Goal: Task Accomplishment & Management: Use online tool/utility

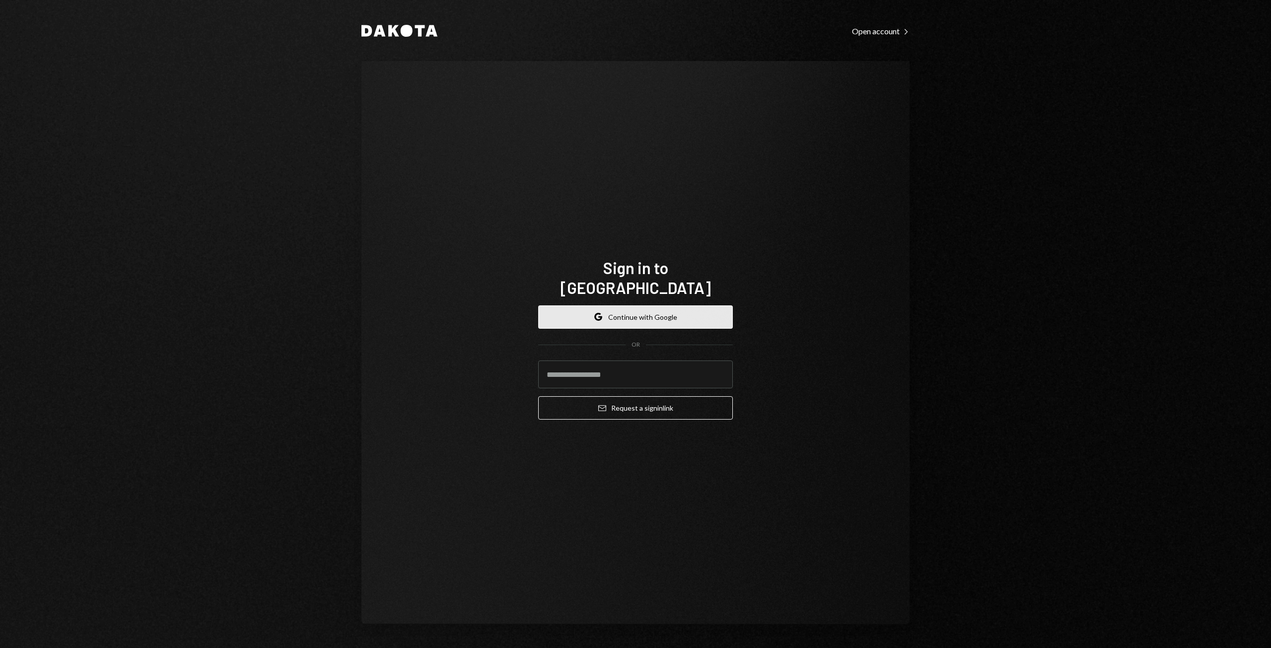
click at [687, 307] on button "Google Continue with Google" at bounding box center [635, 316] width 195 height 23
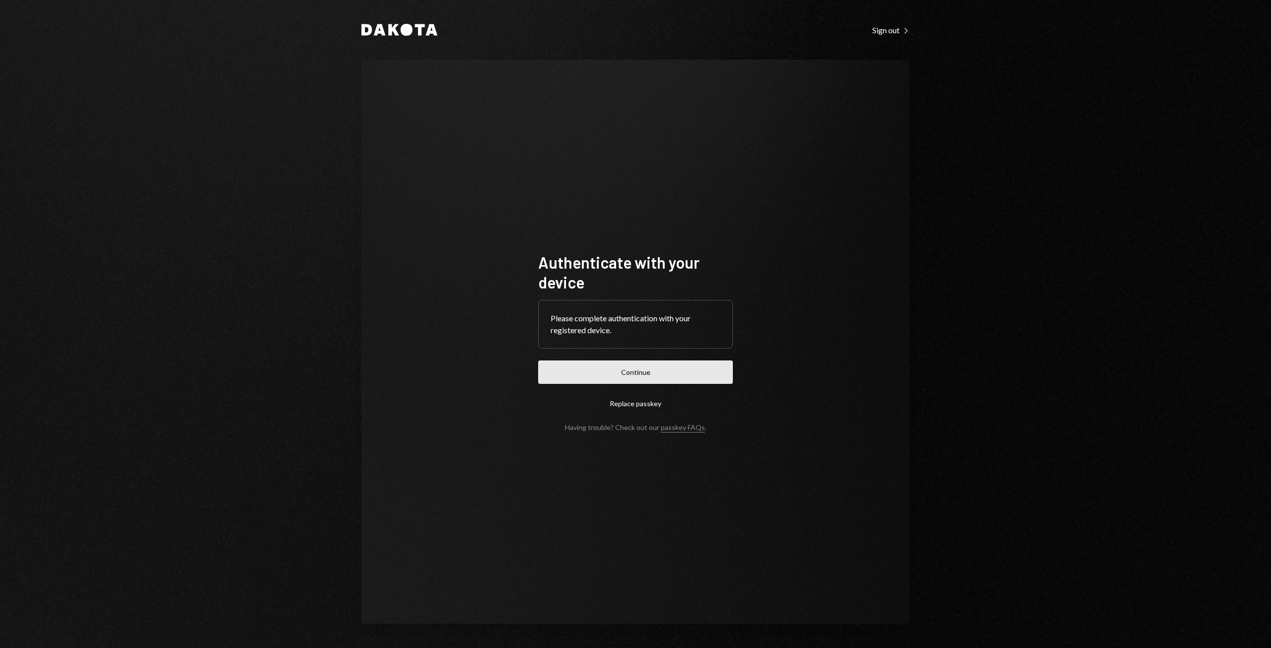
click at [636, 376] on button "Continue" at bounding box center [635, 371] width 195 height 23
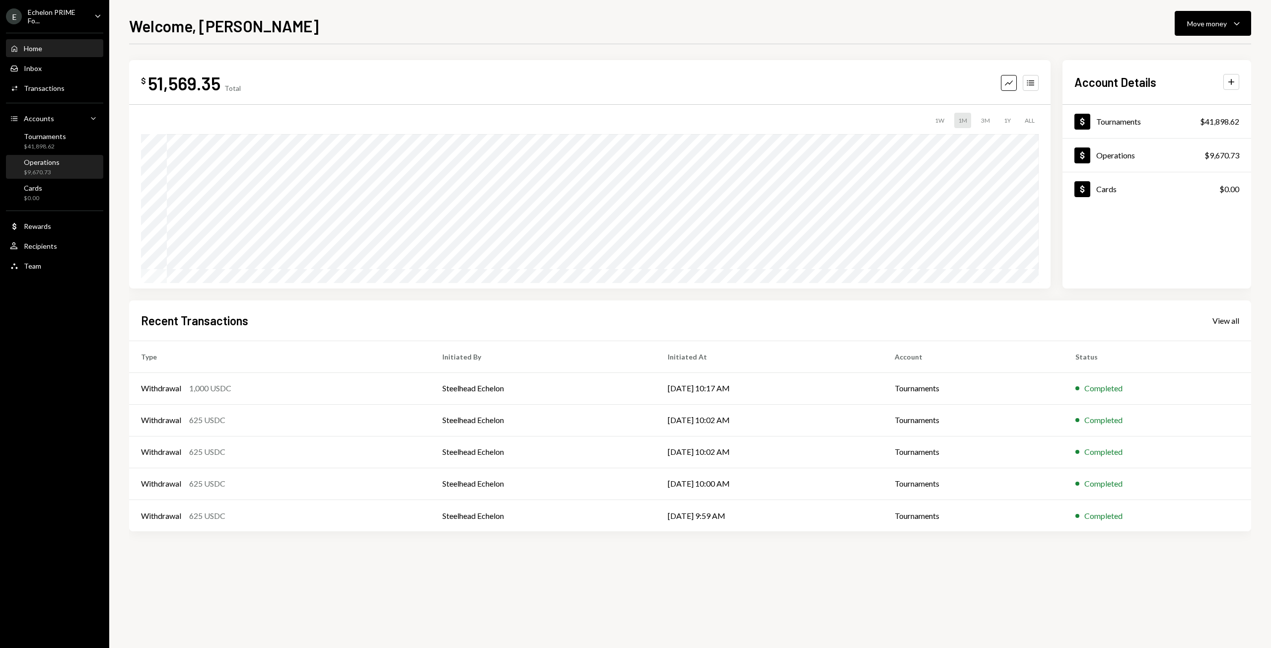
click at [54, 162] on div "Operations" at bounding box center [42, 162] width 36 height 8
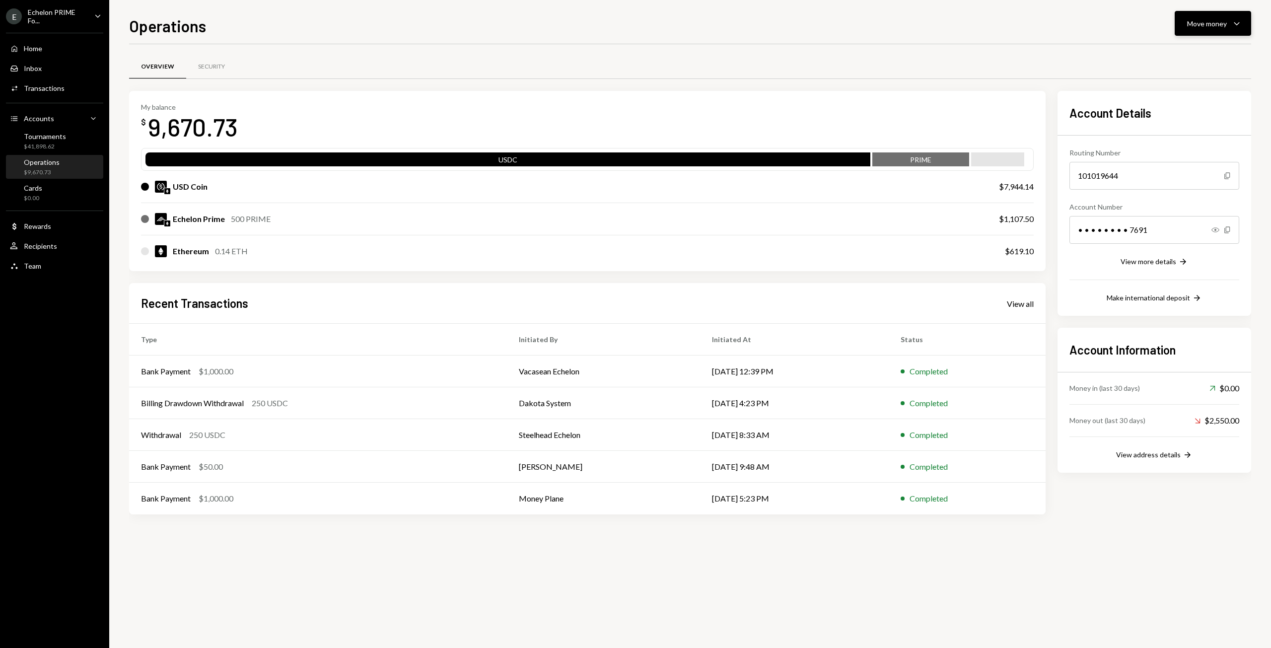
click at [1202, 29] on div "Move money Caret Down" at bounding box center [1213, 23] width 52 height 12
click at [1191, 51] on div "Send" at bounding box center [1205, 53] width 72 height 10
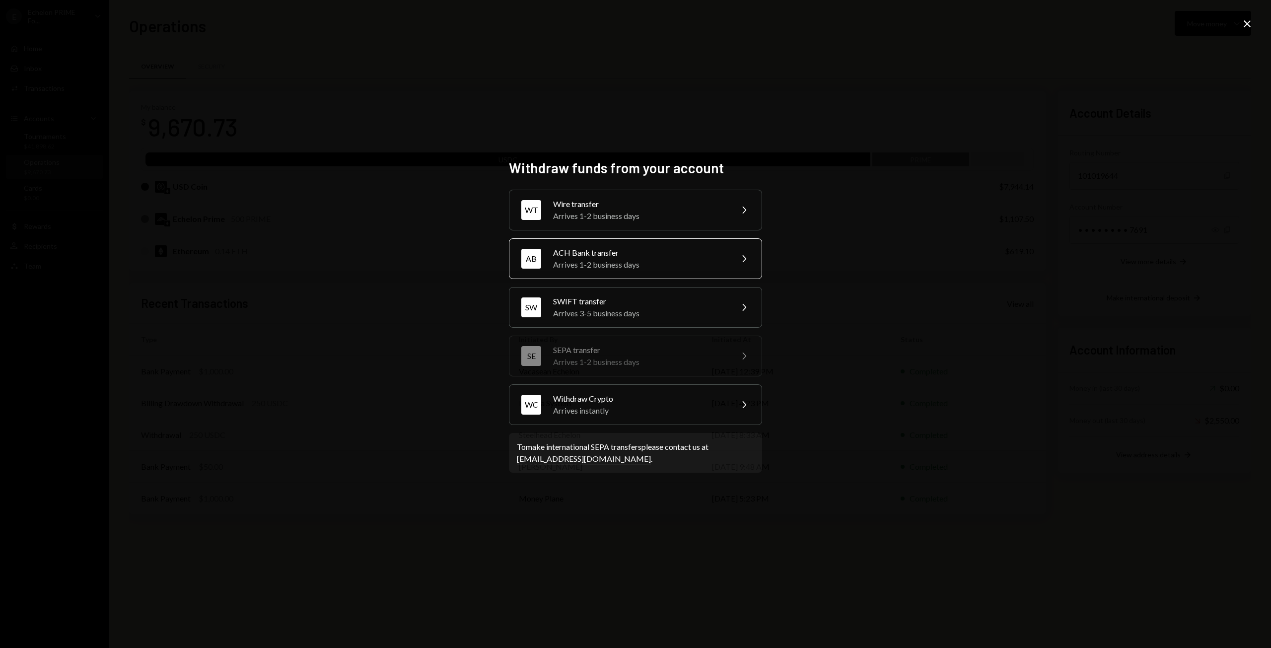
click at [672, 258] on div "ACH Bank transfer" at bounding box center [639, 253] width 173 height 12
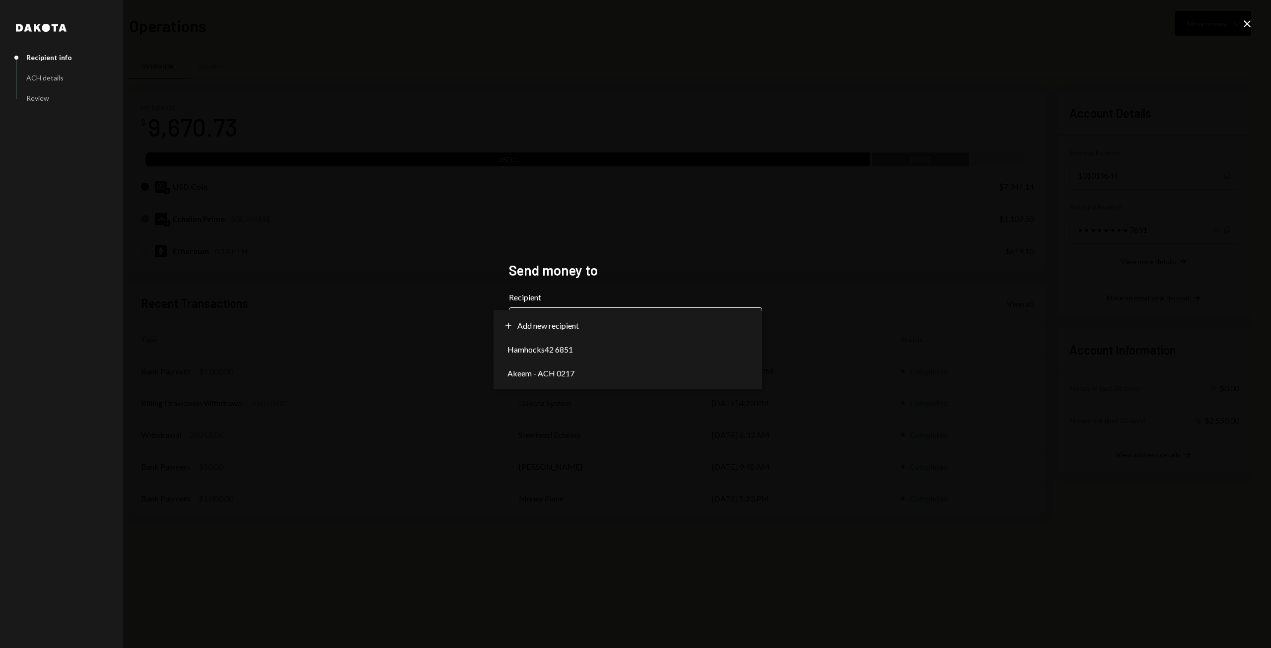
click at [624, 314] on body "E Echelon PRIME Fo... Caret Down Home Home Inbox Inbox Activities Transactions …" at bounding box center [635, 324] width 1271 height 648
select select "**********"
click at [737, 360] on button "Next" at bounding box center [742, 358] width 40 height 23
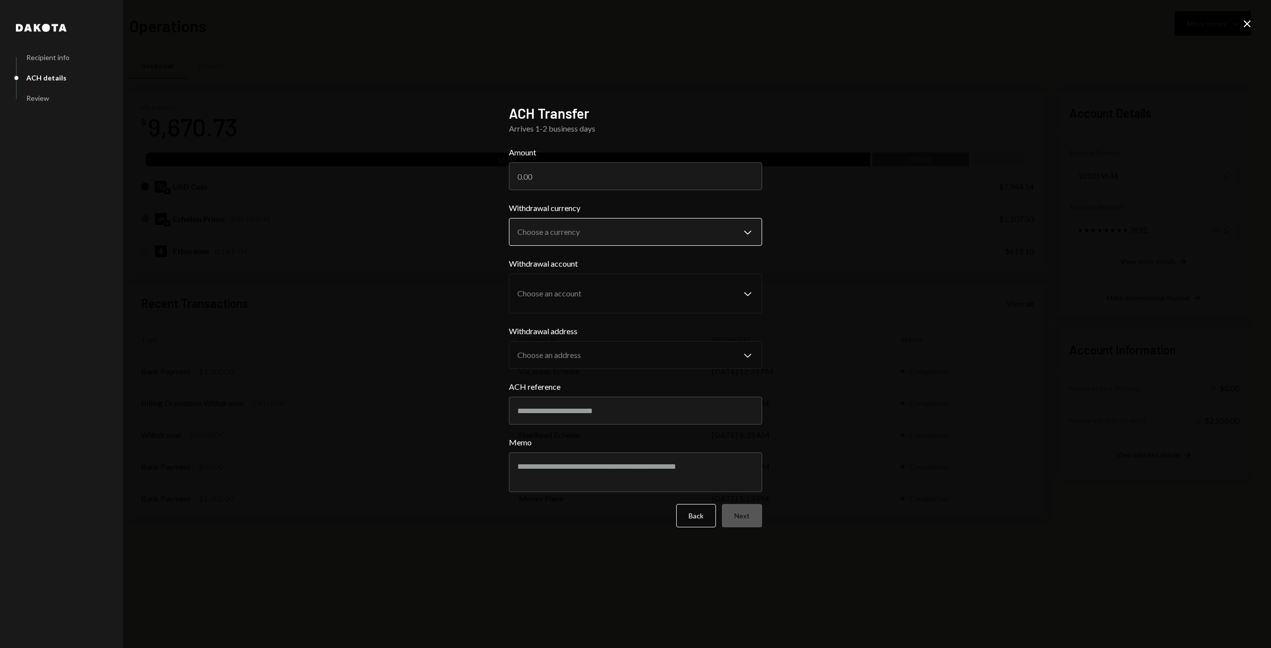
click at [661, 232] on body "E Echelon PRIME Fo... Caret Down Home Home Inbox Inbox Activities Transactions …" at bounding box center [635, 324] width 1271 height 648
select select "****"
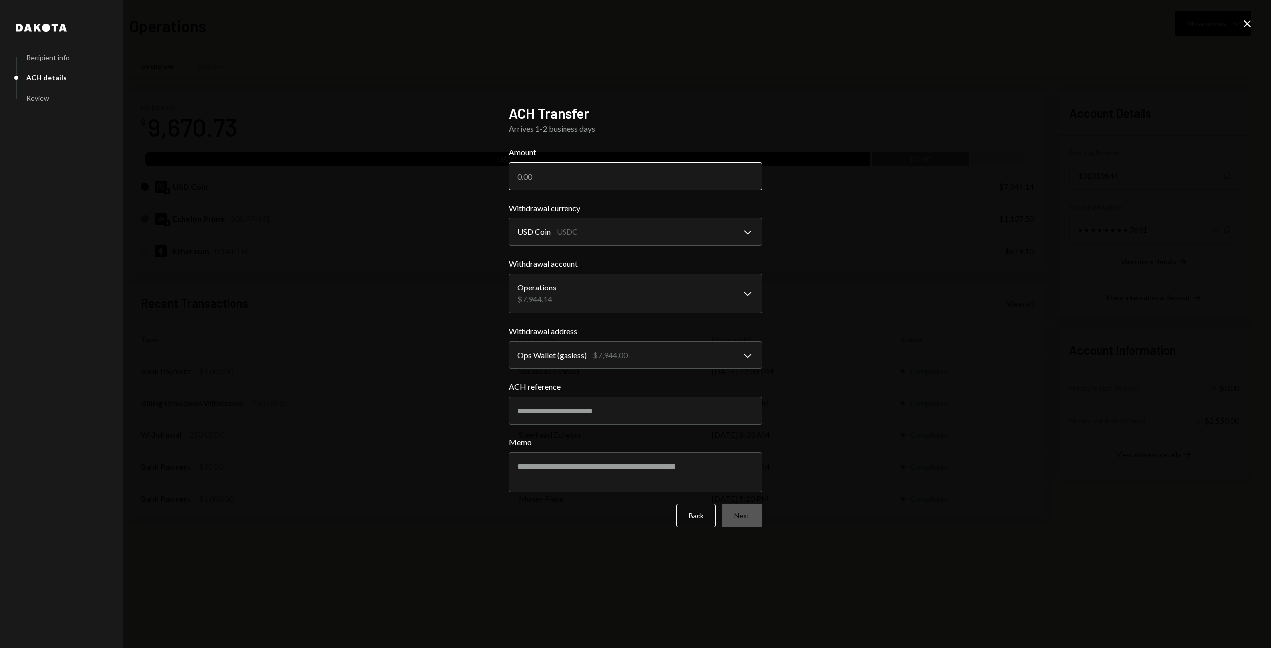
click at [646, 180] on input "Amount" at bounding box center [635, 176] width 253 height 28
type input "25"
click at [682, 468] on textarea "Memo" at bounding box center [635, 472] width 253 height 40
type textarea "**********"
click at [751, 523] on button "Next" at bounding box center [742, 515] width 40 height 23
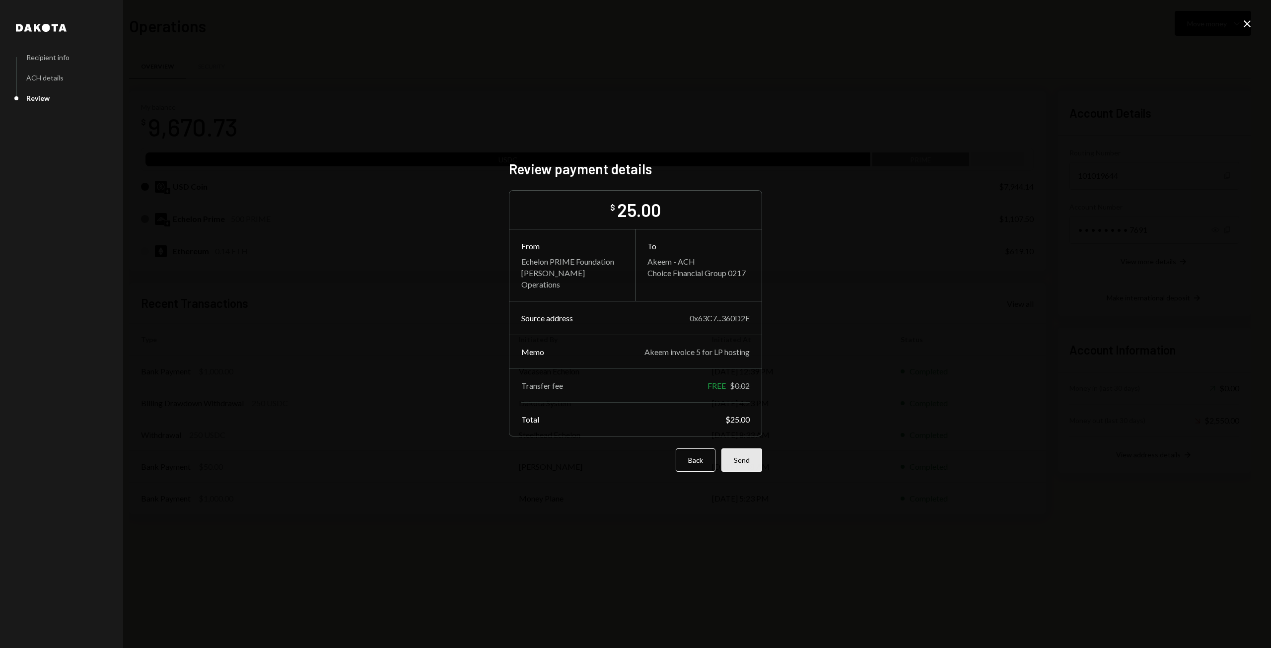
click at [750, 465] on button "Send" at bounding box center [741, 459] width 41 height 23
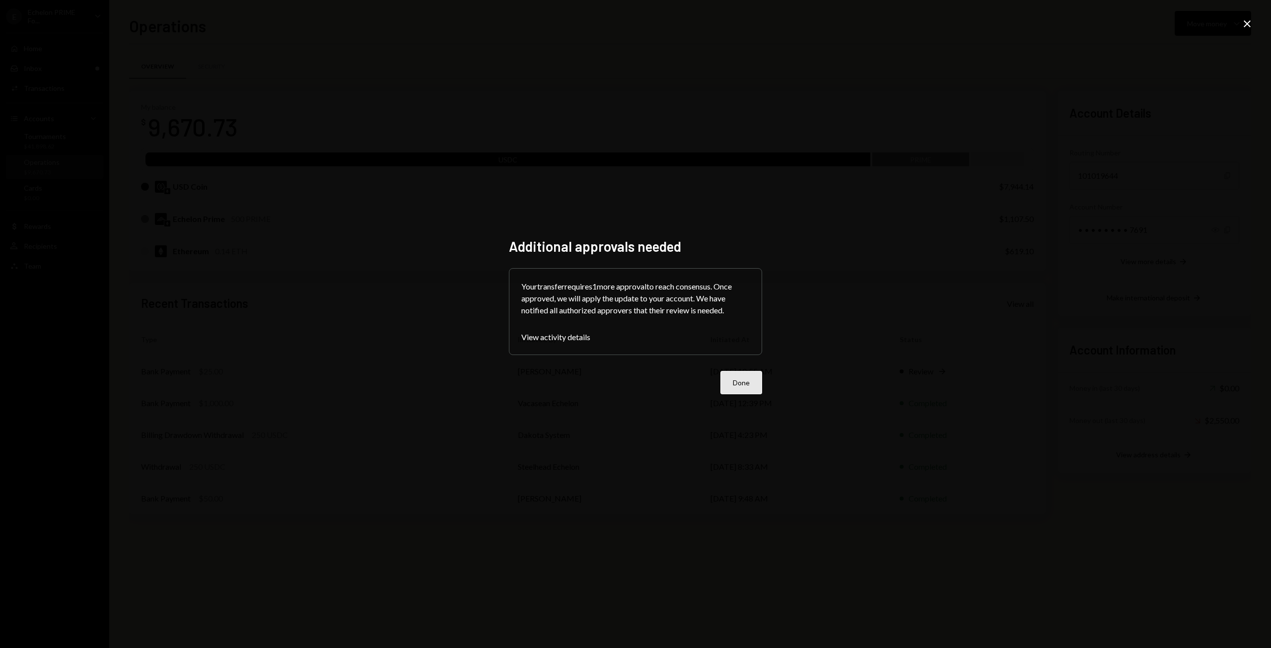
click at [742, 382] on button "Done" at bounding box center [741, 382] width 42 height 23
